Goal: Information Seeking & Learning: Learn about a topic

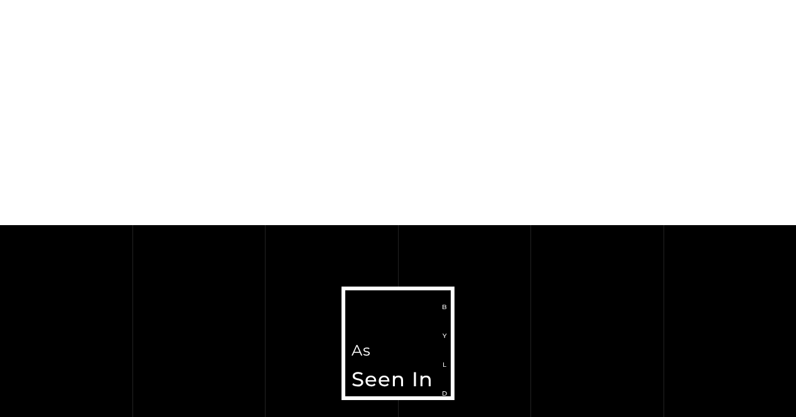
scroll to position [2511, 0]
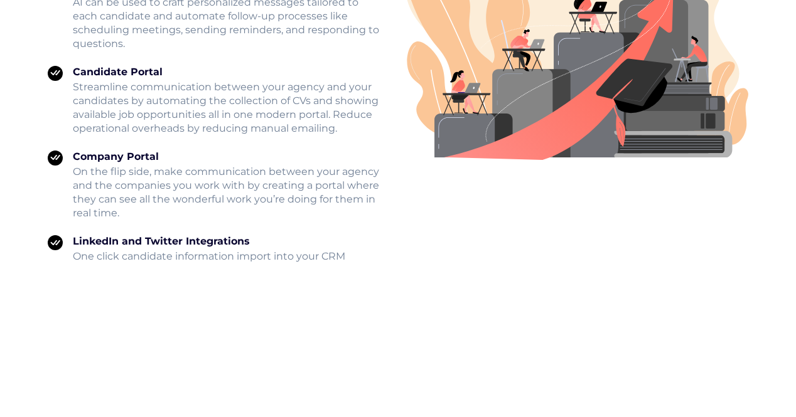
drag, startPoint x: 169, startPoint y: 117, endPoint x: 358, endPoint y: 144, distance: 190.2
click at [358, 136] on p "Streamline communication between your agency and your candidates by automating …" at bounding box center [228, 107] width 311 height 55
click at [191, 161] on div "Company Portal On the flip side, make communication between your agency and the…" at bounding box center [220, 178] width 345 height 85
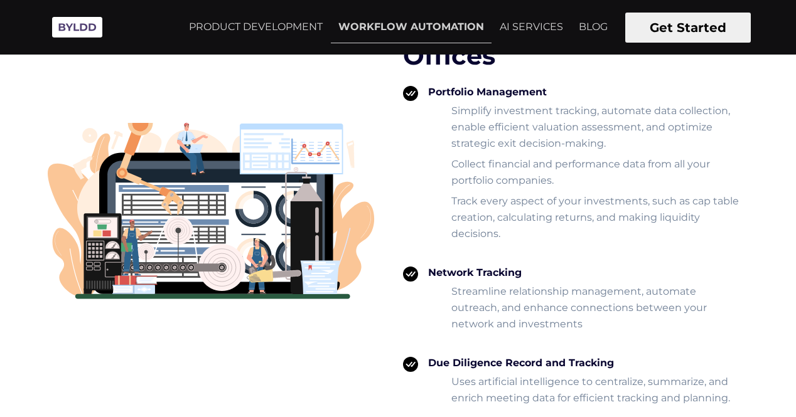
scroll to position [2950, 0]
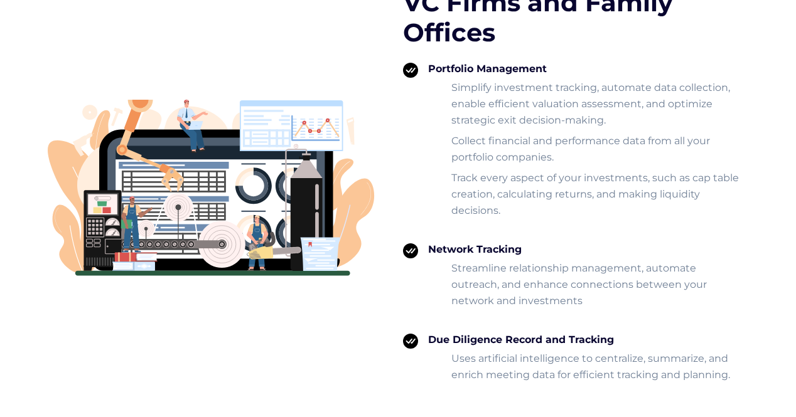
drag, startPoint x: 451, startPoint y: 157, endPoint x: 595, endPoint y: 178, distance: 145.3
click at [595, 165] on li "Collect financial and performance data from all your portfolio companies." at bounding box center [593, 149] width 291 height 32
click at [595, 228] on div "Portfolio Management Simplify investment tracking, automate data collection, en…" at bounding box center [583, 146] width 330 height 166
drag, startPoint x: 579, startPoint y: 225, endPoint x: 443, endPoint y: 194, distance: 139.0
click at [443, 194] on ul "Simplify investment tracking, automate data collection, enable efficient valuat…" at bounding box center [583, 149] width 311 height 139
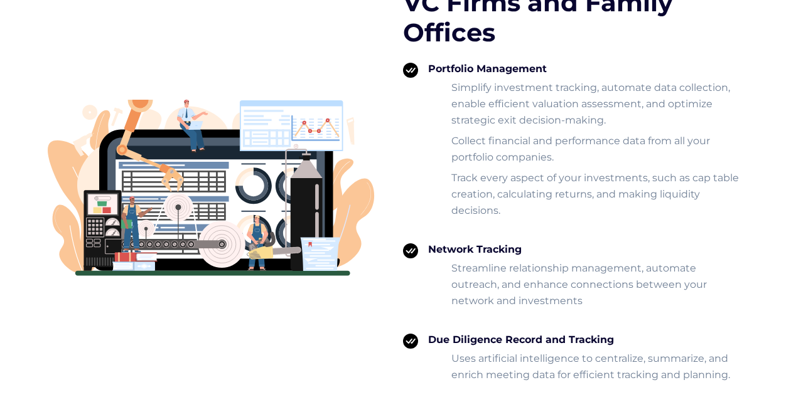
click at [443, 194] on ul "Simplify investment tracking, automate data collection, enable efficient valuat…" at bounding box center [583, 149] width 311 height 139
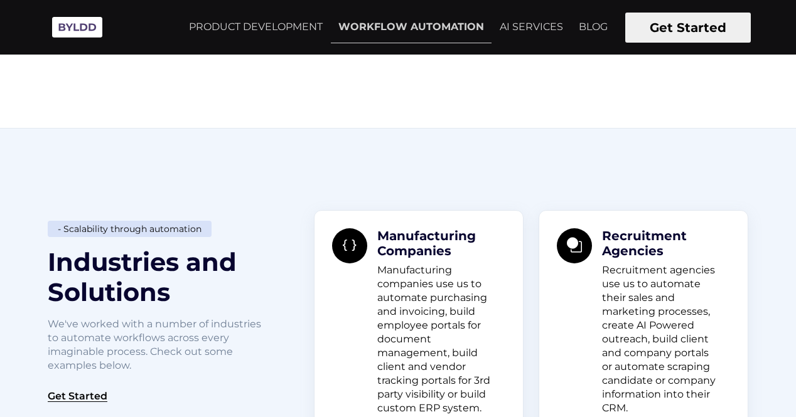
scroll to position [0, 0]
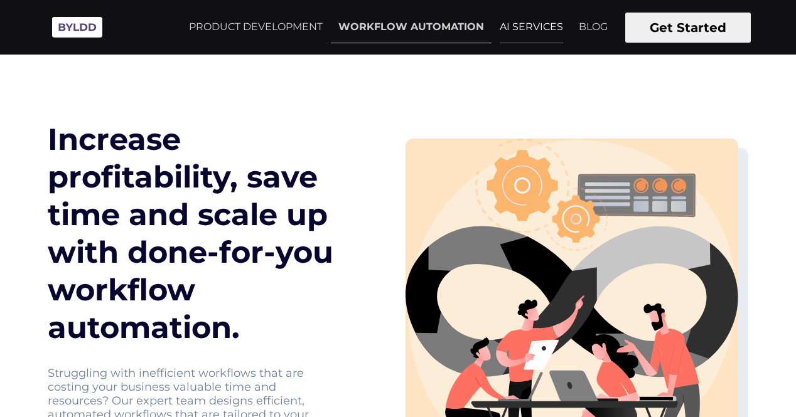
click at [510, 25] on link "AI SERVICES" at bounding box center [531, 26] width 78 height 31
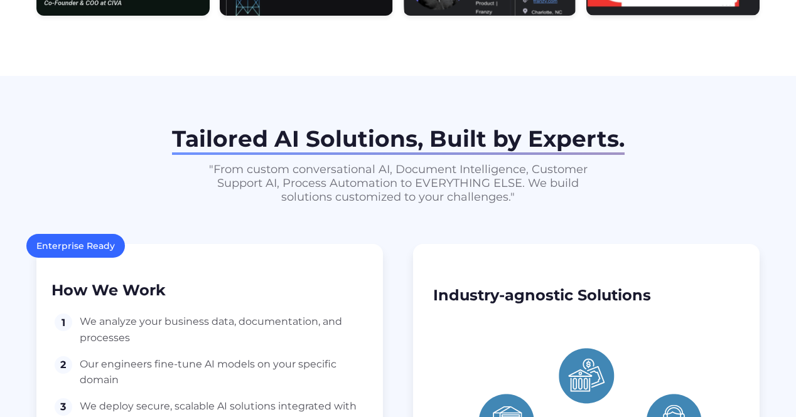
scroll to position [1067, 0]
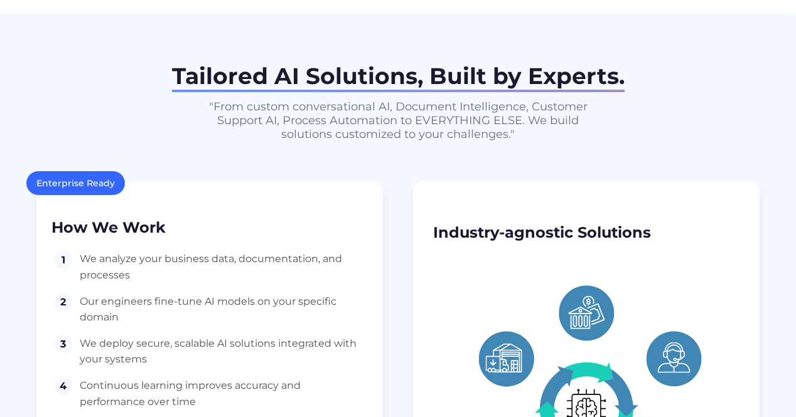
drag, startPoint x: 213, startPoint y: 110, endPoint x: 561, endPoint y: 132, distance: 349.1
click at [561, 132] on p ""From custom conversational AI, Document Intelligence, Customer Support AI, Pro…" at bounding box center [398, 120] width 402 height 41
click at [363, 141] on p ""From custom conversational AI, Document Intelligence, Customer Support AI, Pro…" at bounding box center [398, 120] width 402 height 41
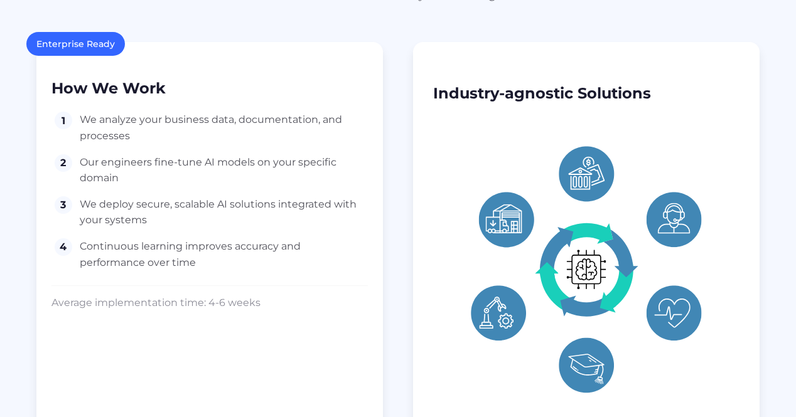
scroll to position [1193, 0]
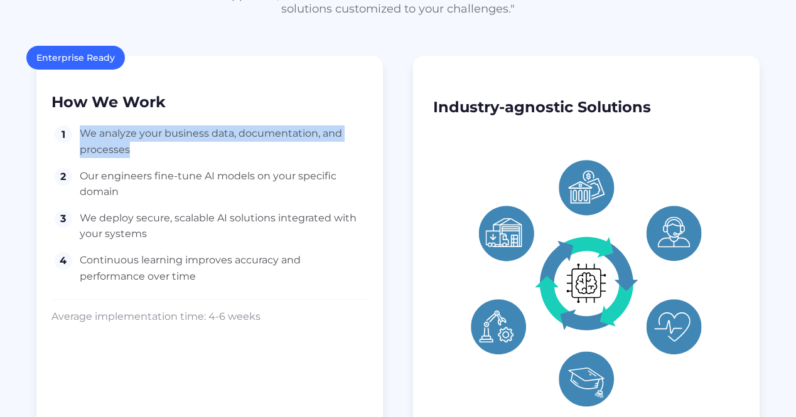
drag, startPoint x: 80, startPoint y: 132, endPoint x: 289, endPoint y: 155, distance: 210.9
click at [289, 155] on span "We analyze your business data, documentation, and processes" at bounding box center [224, 142] width 288 height 32
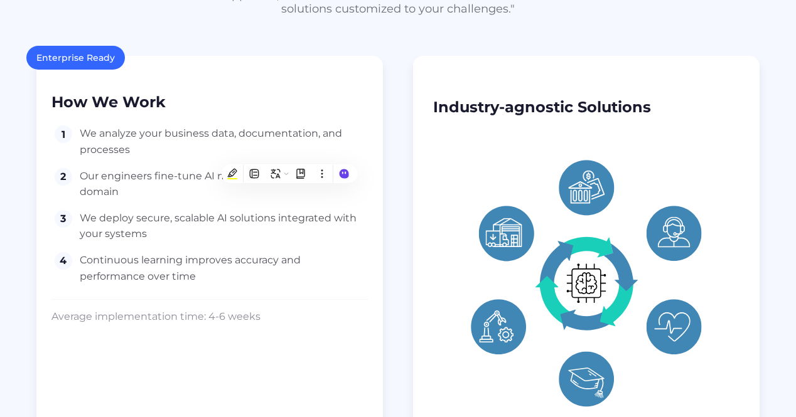
click at [149, 154] on span "We analyze your business data, documentation, and processes" at bounding box center [224, 142] width 288 height 32
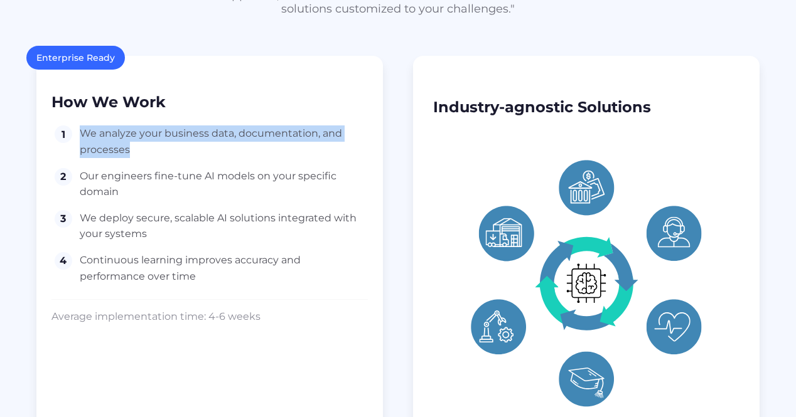
drag, startPoint x: 141, startPoint y: 143, endPoint x: 77, endPoint y: 132, distance: 64.9
click at [77, 132] on li "1 We analyze your business data, documentation, and processes" at bounding box center [209, 142] width 316 height 32
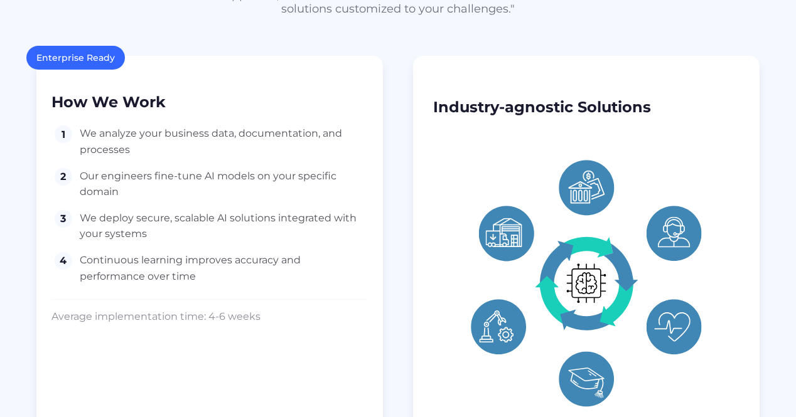
click at [126, 192] on span "Our engineers fine-tune AI models on your specific domain" at bounding box center [224, 184] width 288 height 32
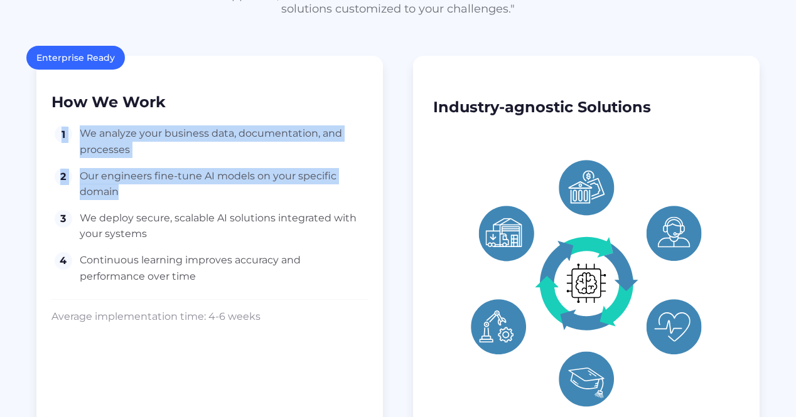
drag, startPoint x: 122, startPoint y: 192, endPoint x: 55, endPoint y: 136, distance: 87.8
click at [55, 136] on ol "1 We analyze your business data, documentation, and processes 2 Our engineers f…" at bounding box center [209, 205] width 316 height 159
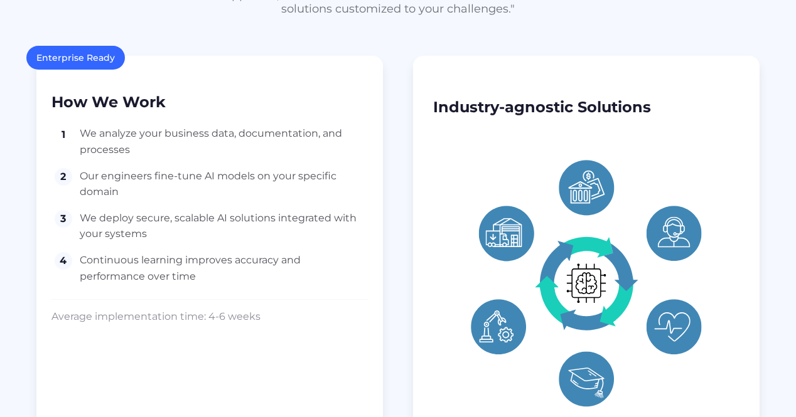
click at [131, 193] on span "Our engineers fine-tune AI models on your specific domain" at bounding box center [224, 184] width 288 height 32
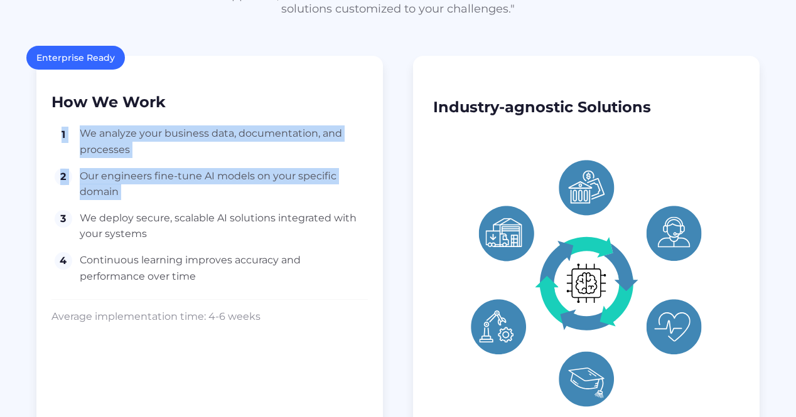
drag, startPoint x: 131, startPoint y: 193, endPoint x: 21, endPoint y: 128, distance: 126.9
click at [21, 128] on div "Tailored AI Solutions, Built by Experts. "From custom conversational AI, Docume…" at bounding box center [397, 197] width 753 height 519
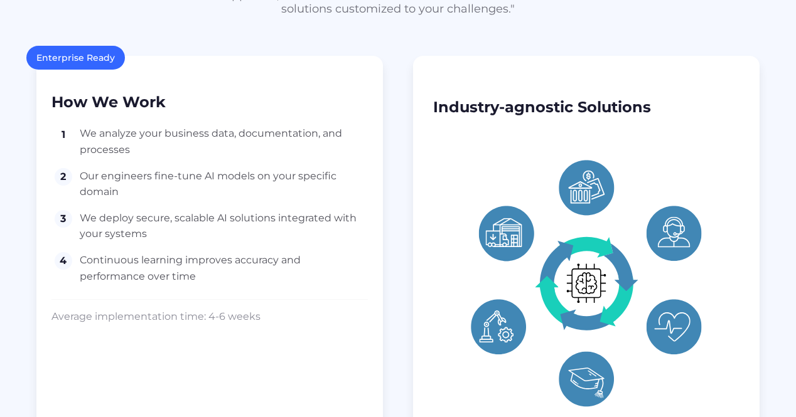
click at [228, 200] on span "Our engineers fine-tune AI models on your specific domain" at bounding box center [224, 184] width 288 height 32
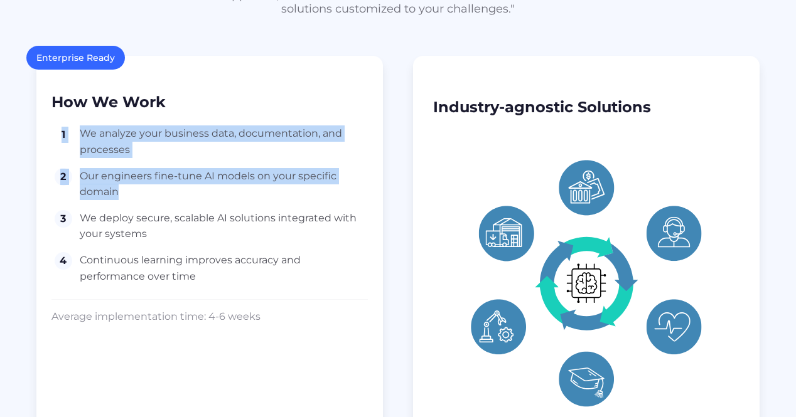
drag, startPoint x: 126, startPoint y: 188, endPoint x: 55, endPoint y: 133, distance: 89.4
click at [55, 133] on ol "1 We analyze your business data, documentation, and processes 2 Our engineers f…" at bounding box center [209, 205] width 316 height 159
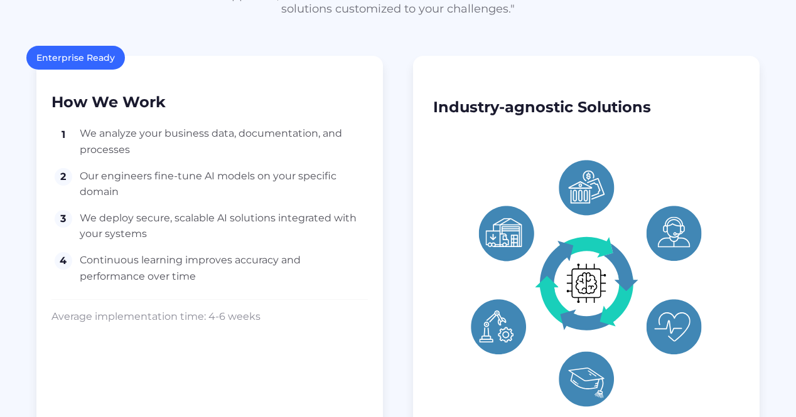
click at [171, 216] on span "We deploy secure, scalable AI solutions integrated with your systems" at bounding box center [224, 226] width 288 height 32
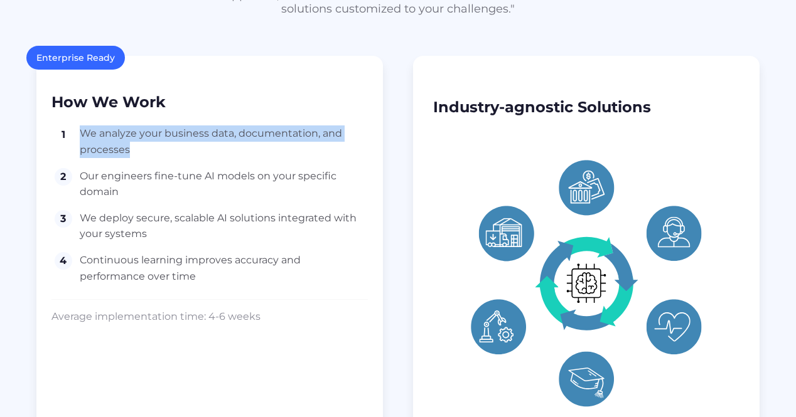
drag, startPoint x: 80, startPoint y: 133, endPoint x: 139, endPoint y: 157, distance: 64.2
click at [139, 157] on span "We analyze your business data, documentation, and processes" at bounding box center [224, 142] width 288 height 32
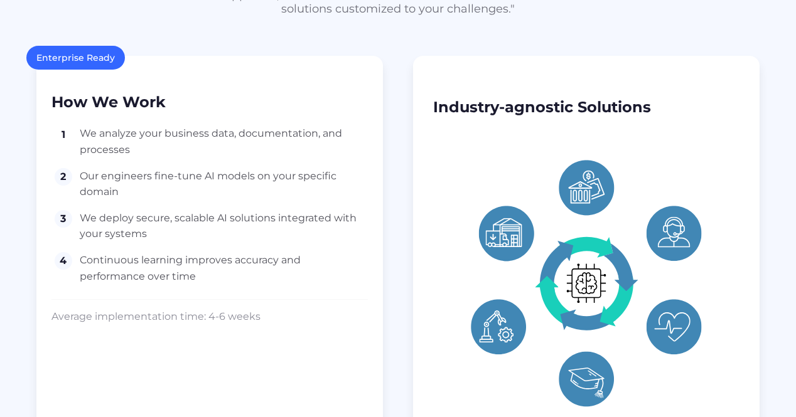
click at [139, 154] on span "We analyze your business data, documentation, and processes" at bounding box center [224, 142] width 288 height 32
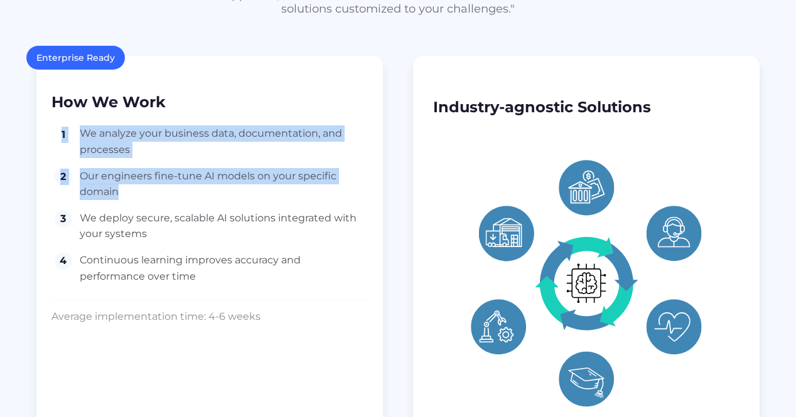
drag, startPoint x: 123, startPoint y: 189, endPoint x: 51, endPoint y: 124, distance: 96.9
click at [51, 124] on div "Enterprise Ready How We Work 1 We analyze your business data, documentation, an…" at bounding box center [209, 257] width 346 height 402
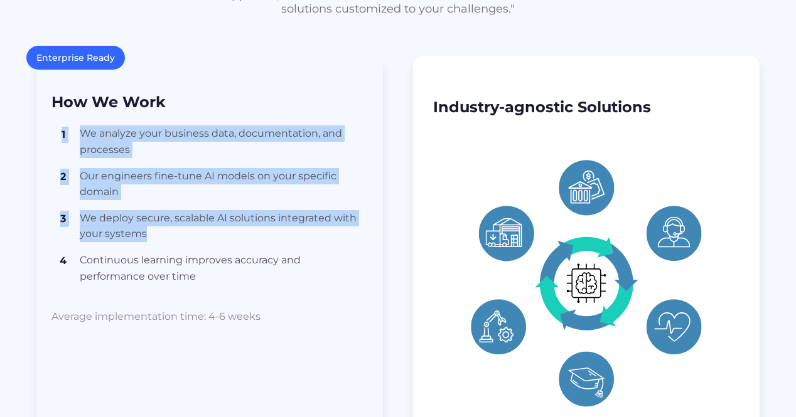
drag, startPoint x: 154, startPoint y: 234, endPoint x: 40, endPoint y: 134, distance: 151.2
click at [40, 134] on div "Enterprise Ready How We Work 1 We analyze your business data, documentation, an…" at bounding box center [209, 257] width 346 height 402
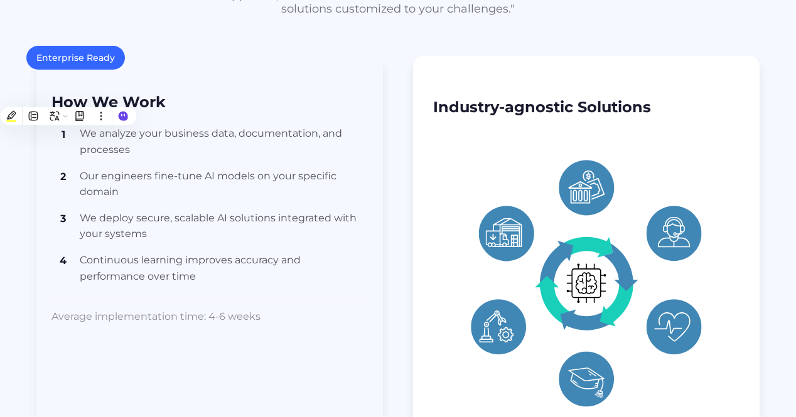
click at [194, 245] on ol "1 We analyze your business data, documentation, and processes 2 Our engineers f…" at bounding box center [209, 205] width 316 height 159
click at [196, 281] on span "Continuous learning improves accuracy and performance over time" at bounding box center [224, 268] width 288 height 32
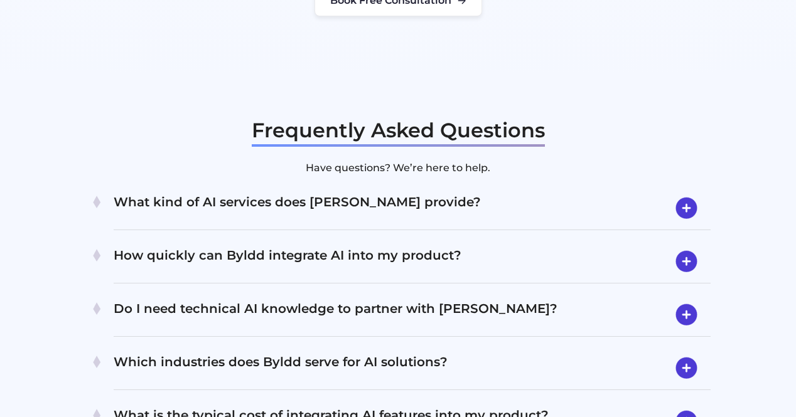
scroll to position [2448, 0]
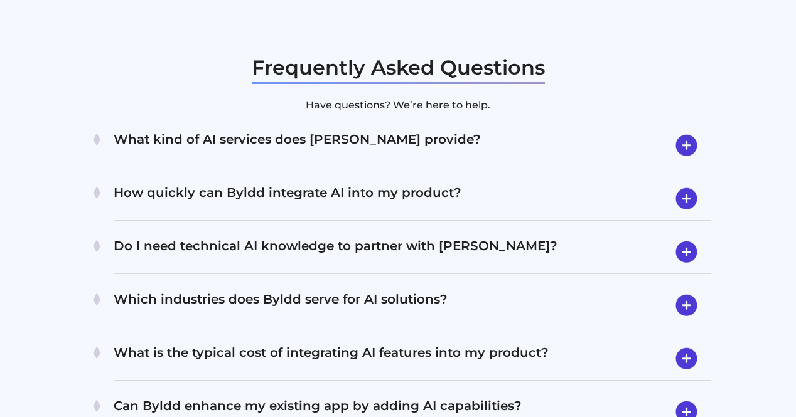
click at [262, 129] on h4 "What kind of AI services does Byldd provide?" at bounding box center [412, 145] width 597 height 33
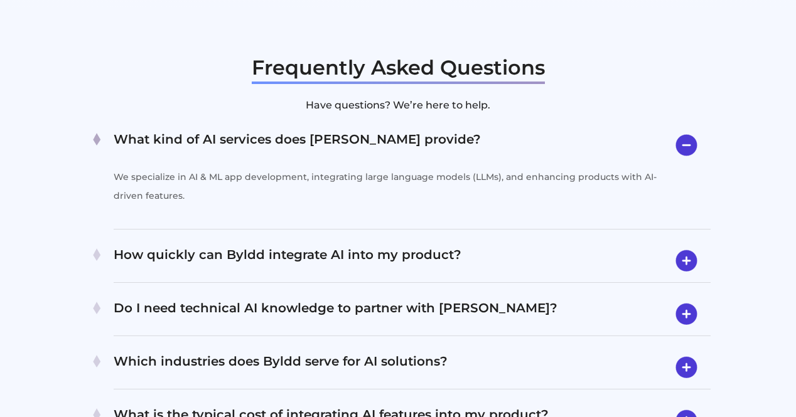
click at [286, 245] on h4 "How quickly can Byldd integrate AI into my product?" at bounding box center [412, 261] width 597 height 33
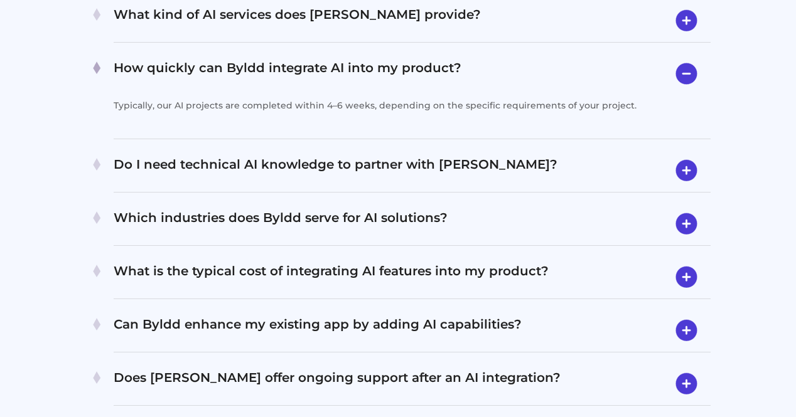
scroll to position [2574, 0]
click at [282, 154] on h4 "Do I need technical AI knowledge to partner with Byldd?" at bounding box center [412, 170] width 597 height 33
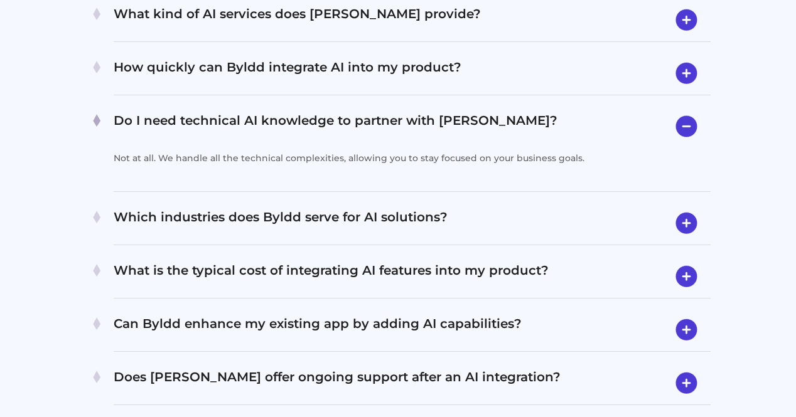
click at [292, 207] on h4 "Which industries does Byldd serve for AI solutions?" at bounding box center [412, 223] width 597 height 33
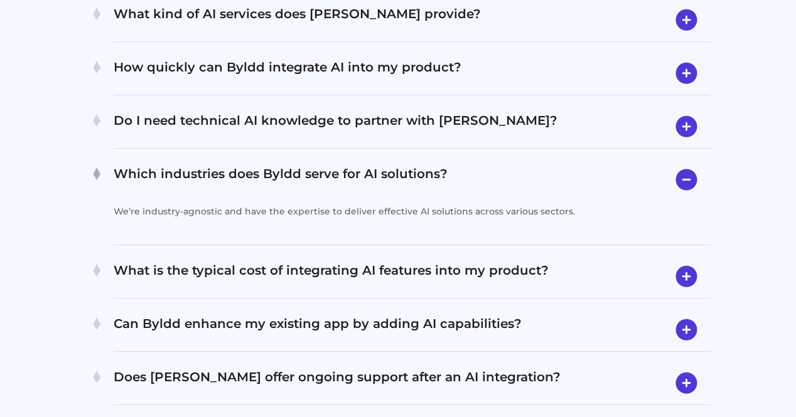
click at [310, 263] on h4 "What is the typical cost of integrating AI features into my product?" at bounding box center [412, 276] width 597 height 33
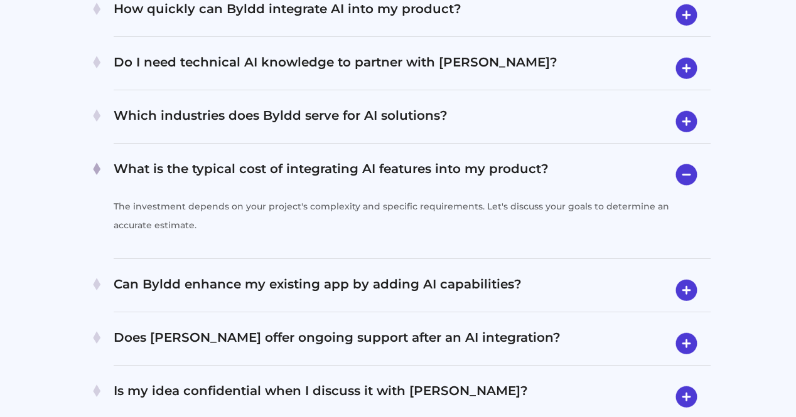
scroll to position [2699, 0]
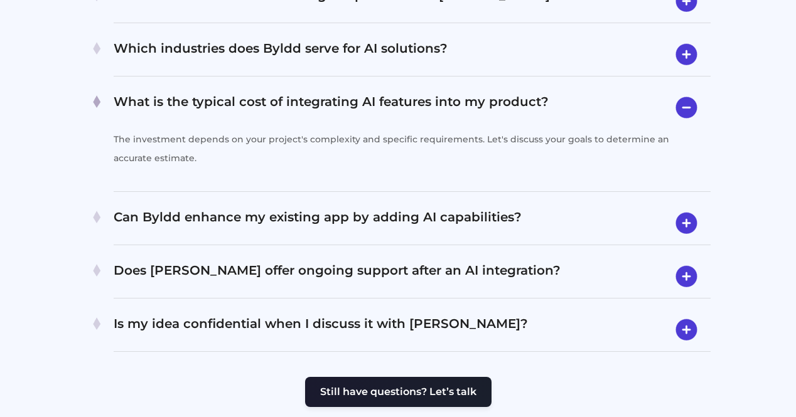
click at [308, 207] on h4 "Can Byldd enhance my existing app by adding AI capabilities?" at bounding box center [412, 223] width 597 height 33
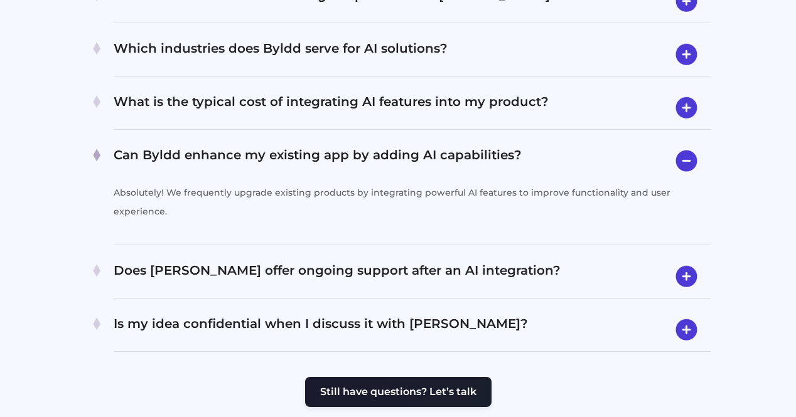
scroll to position [2762, 0]
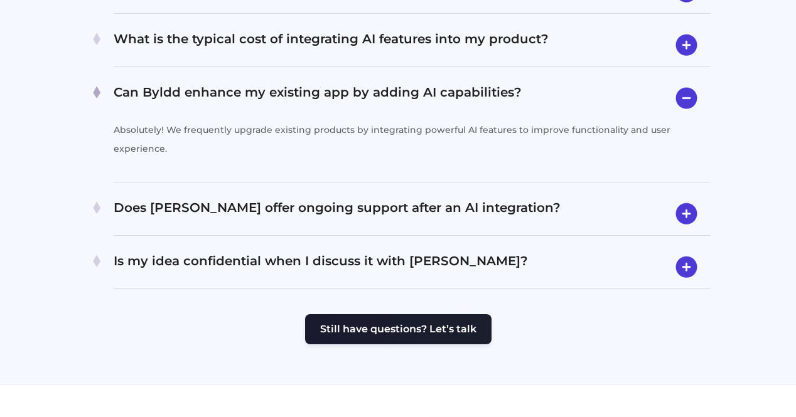
click at [305, 198] on h4 "Does Byldd offer ongoing support after an AI integration?" at bounding box center [412, 214] width 597 height 33
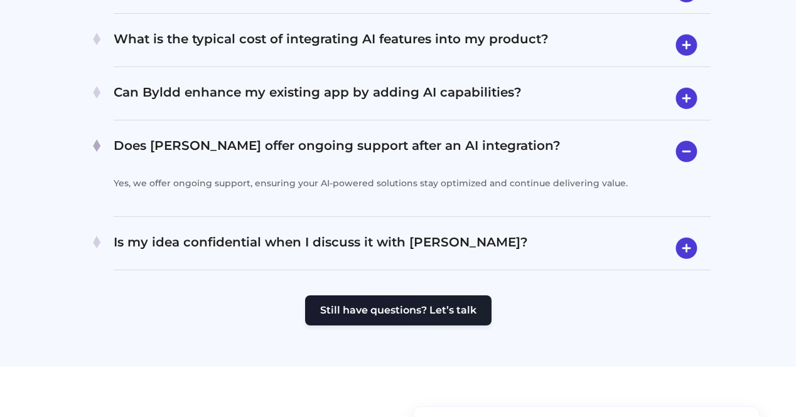
click at [304, 232] on h4 "Is my idea confidential when I discuss it with Byldd?" at bounding box center [412, 248] width 597 height 33
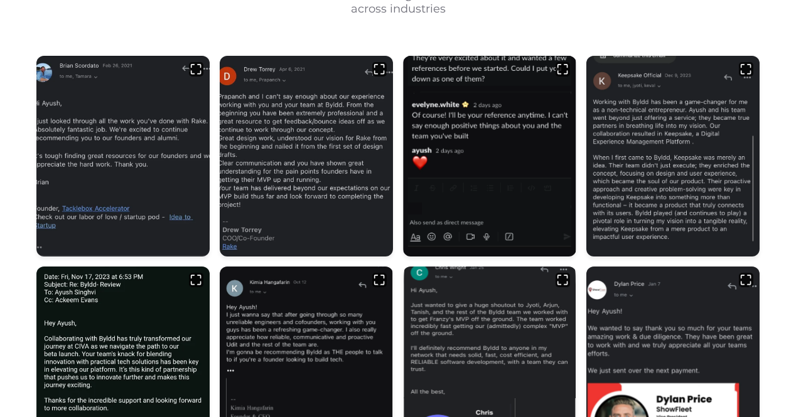
scroll to position [0, 0]
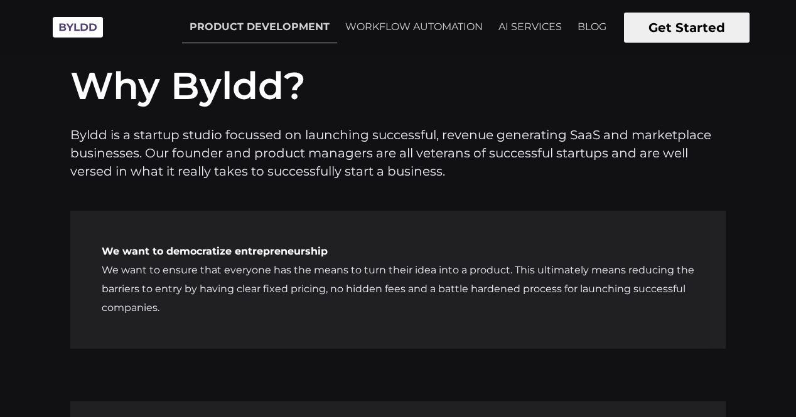
scroll to position [4331, 0]
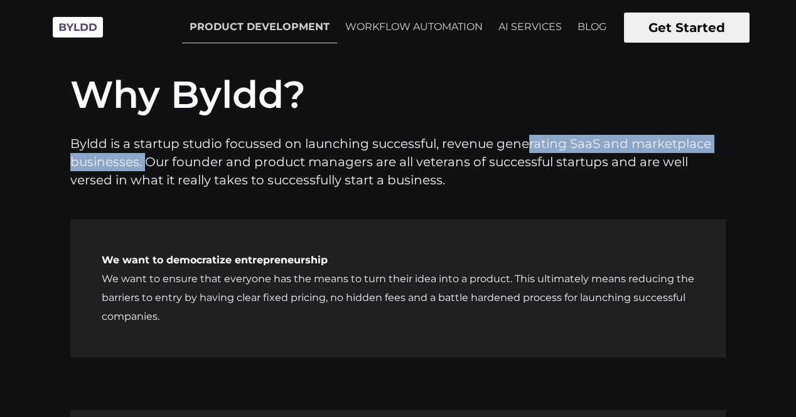
drag, startPoint x: 146, startPoint y: 161, endPoint x: 525, endPoint y: 144, distance: 379.5
click at [525, 144] on p "Byldd is a startup studio focussed on launching successful, revenue generating …" at bounding box center [397, 162] width 655 height 55
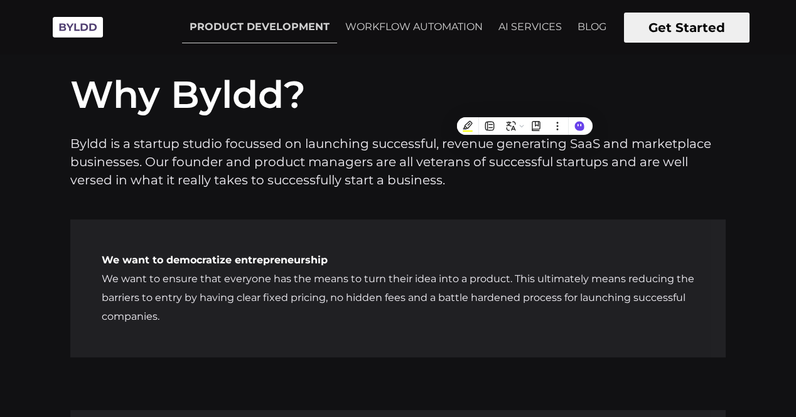
click at [225, 156] on p "Byldd is a startup studio focussed on launching successful, revenue generating …" at bounding box center [397, 162] width 655 height 55
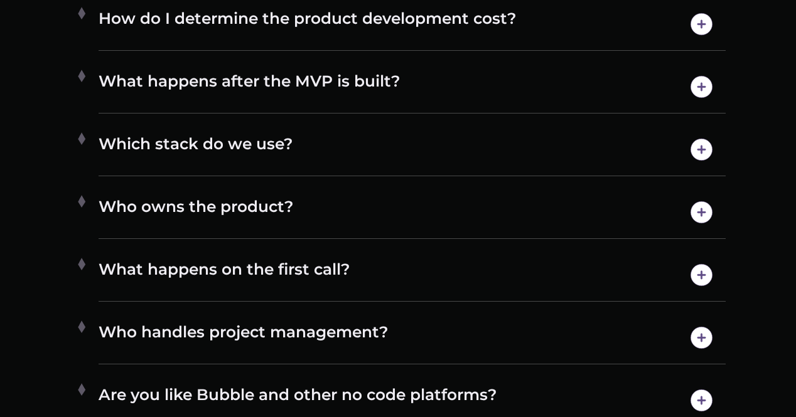
scroll to position [6320, 0]
